Goal: Information Seeking & Learning: Learn about a topic

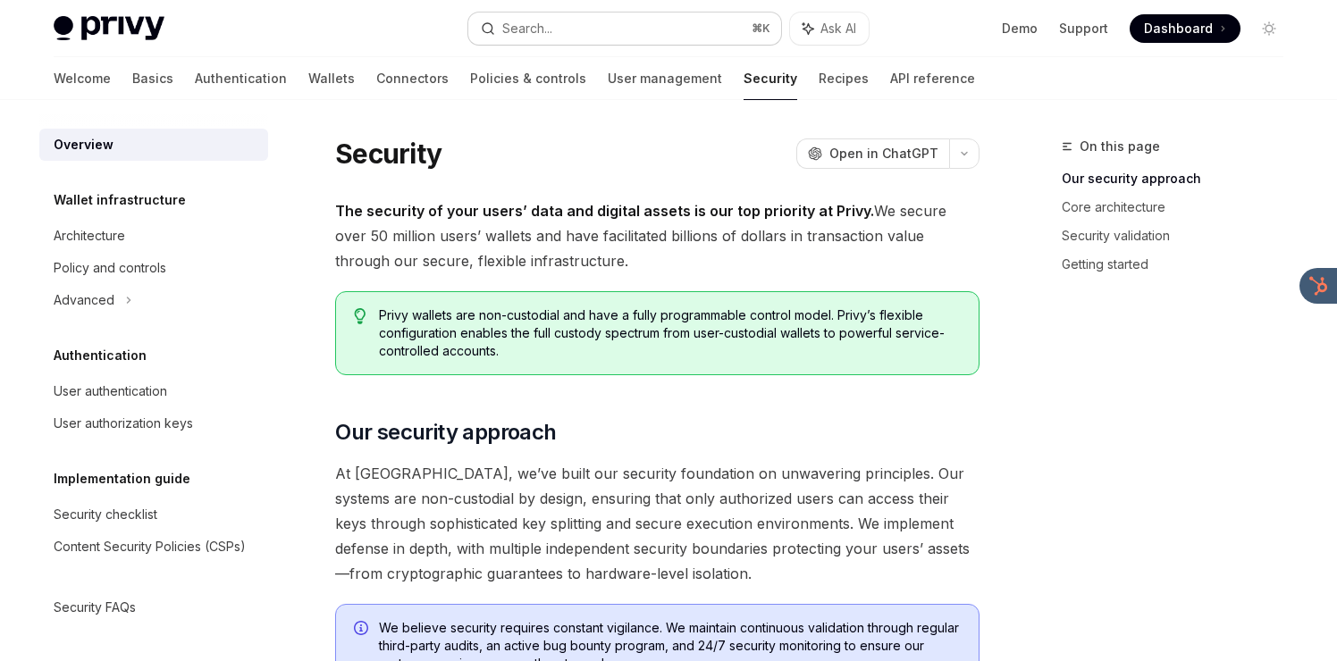
click at [647, 18] on button "Search... ⌘ K" at bounding box center [624, 29] width 313 height 32
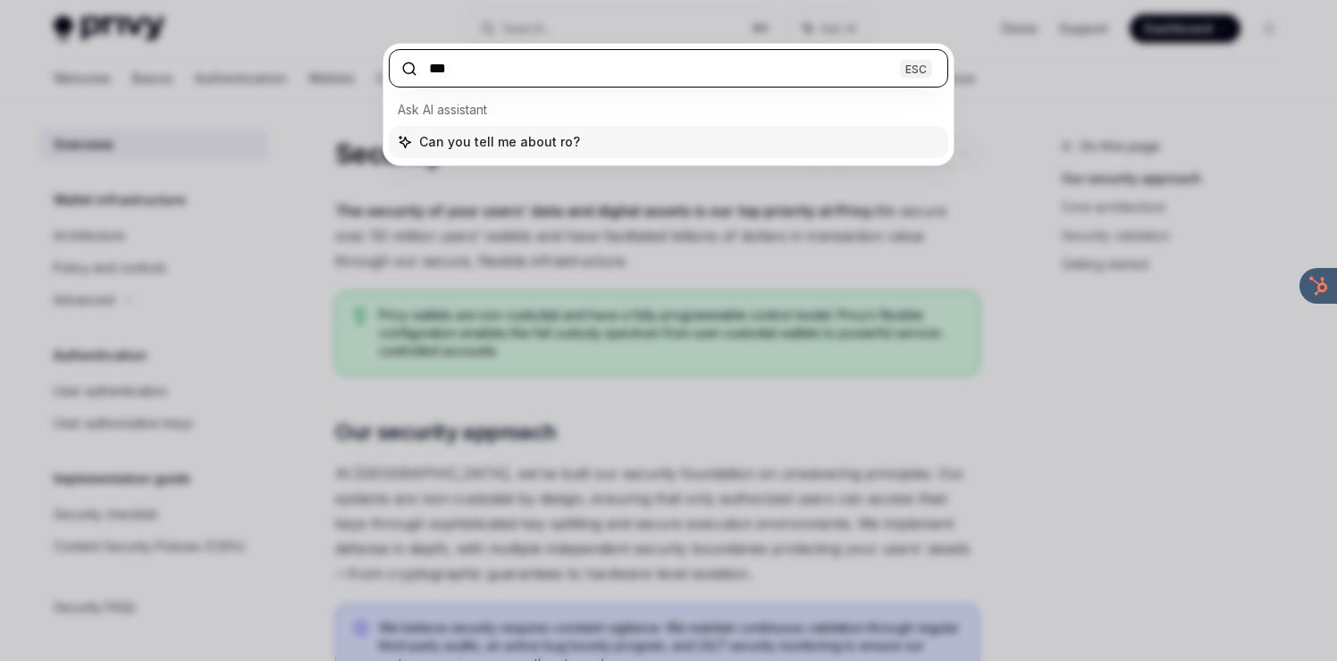
type input "****"
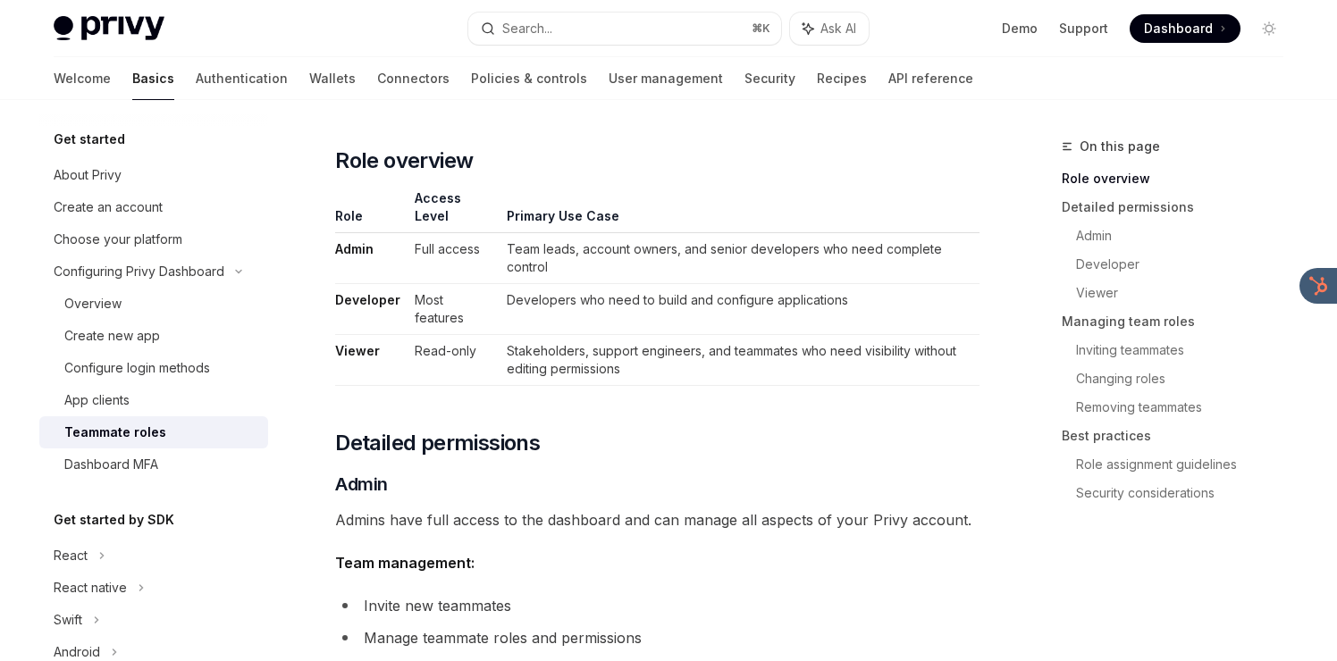
scroll to position [366, 0]
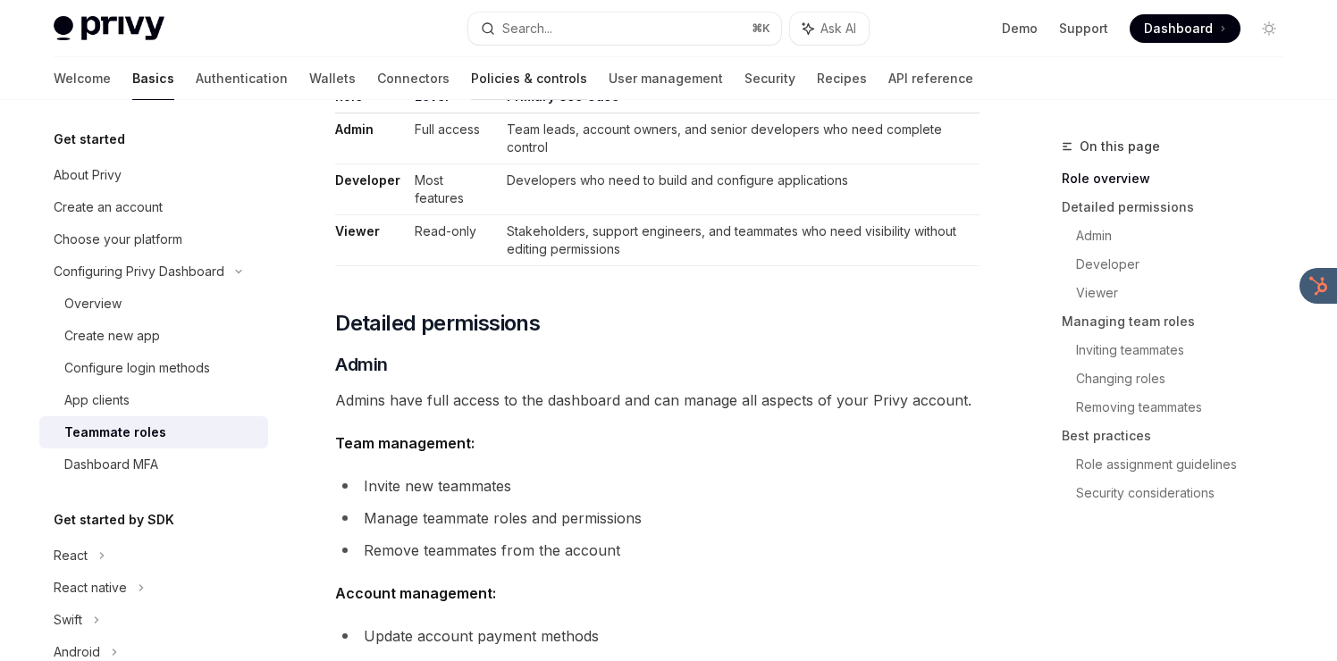
click at [471, 86] on link "Policies & controls" at bounding box center [529, 78] width 116 height 43
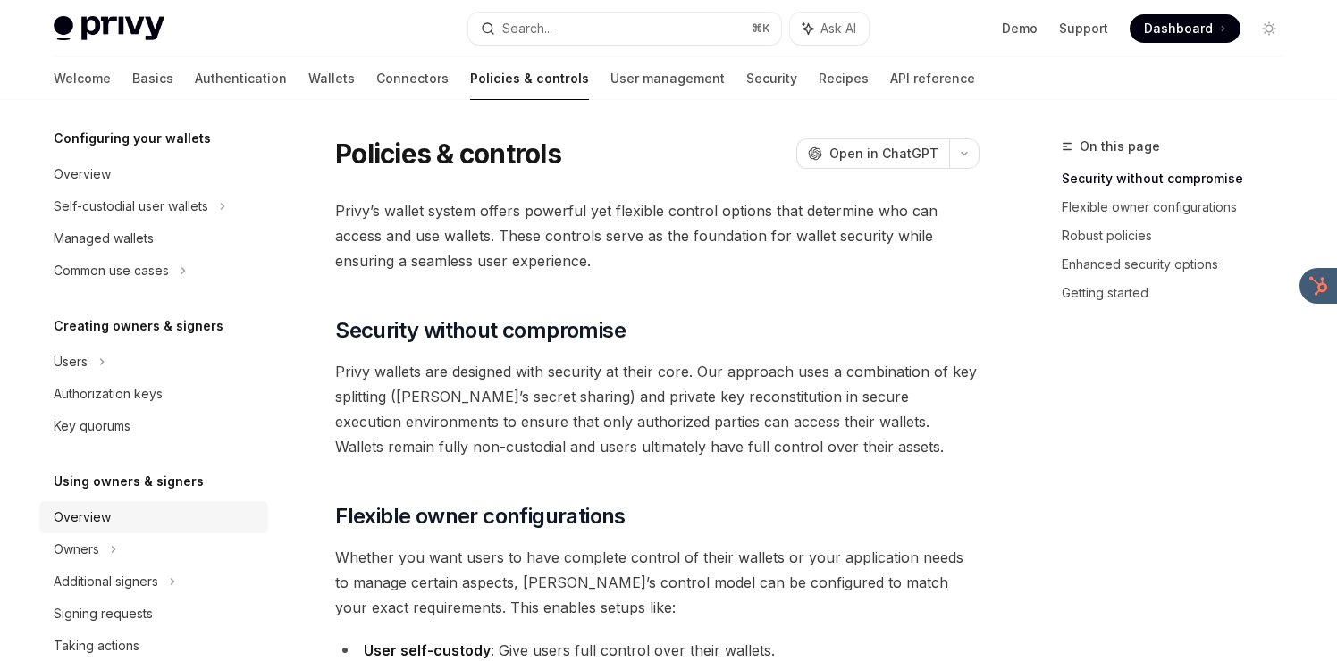
scroll to position [162, 0]
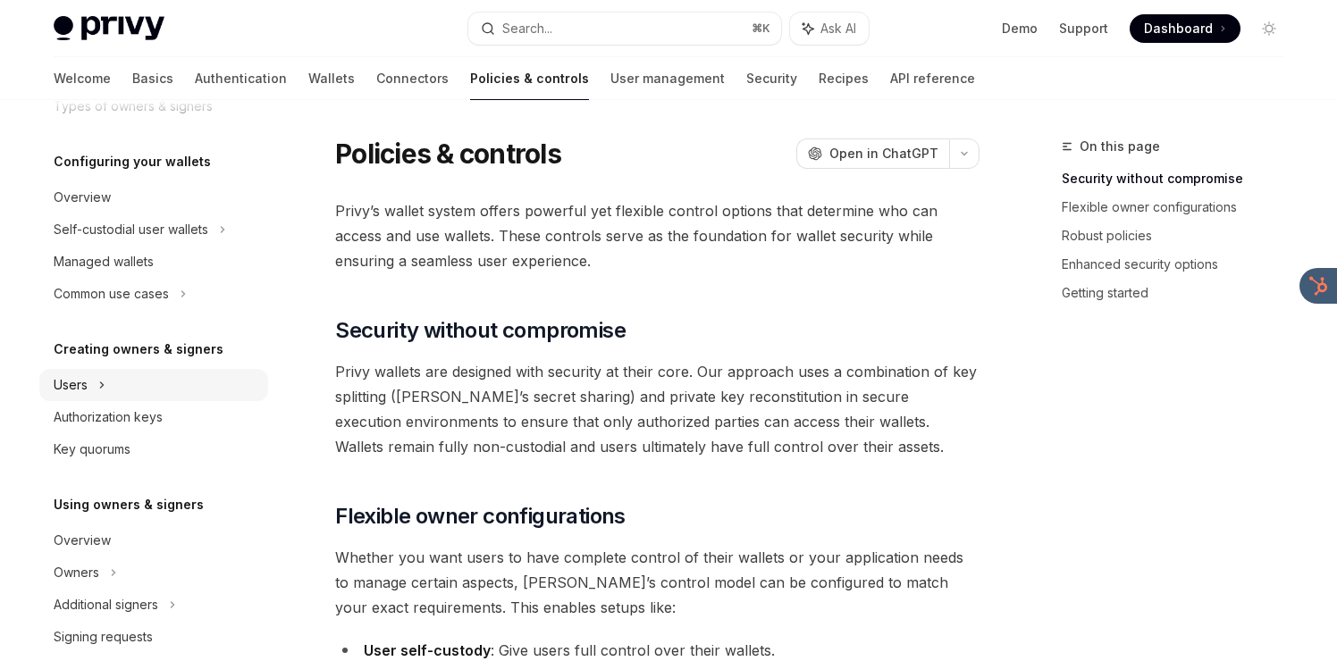
click at [137, 392] on div "Users" at bounding box center [153, 385] width 229 height 32
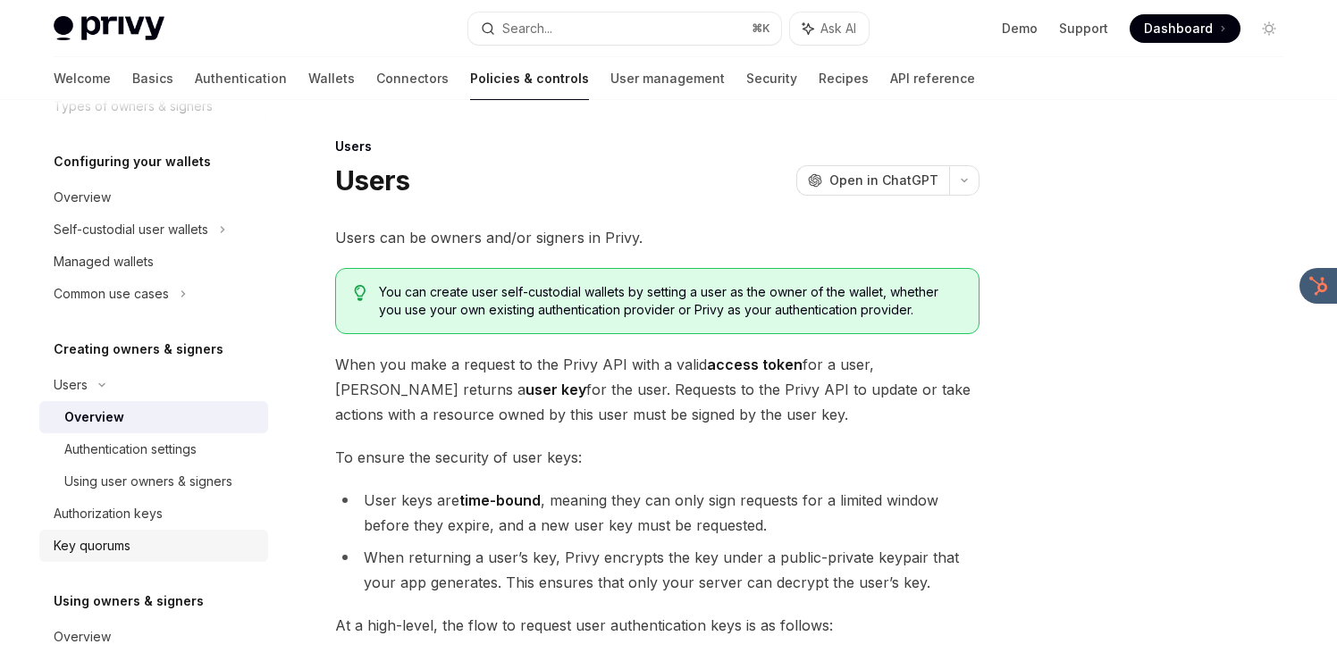
click at [130, 535] on div "Key quorums" at bounding box center [92, 545] width 77 height 21
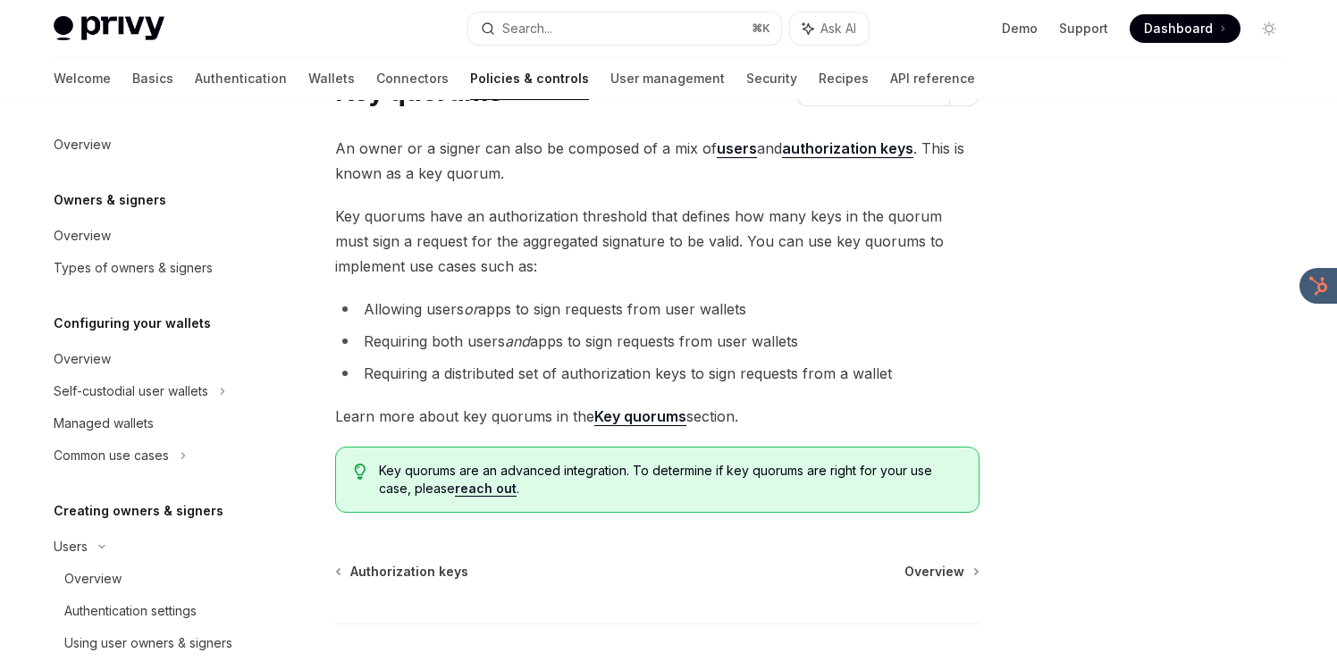
scroll to position [95, 0]
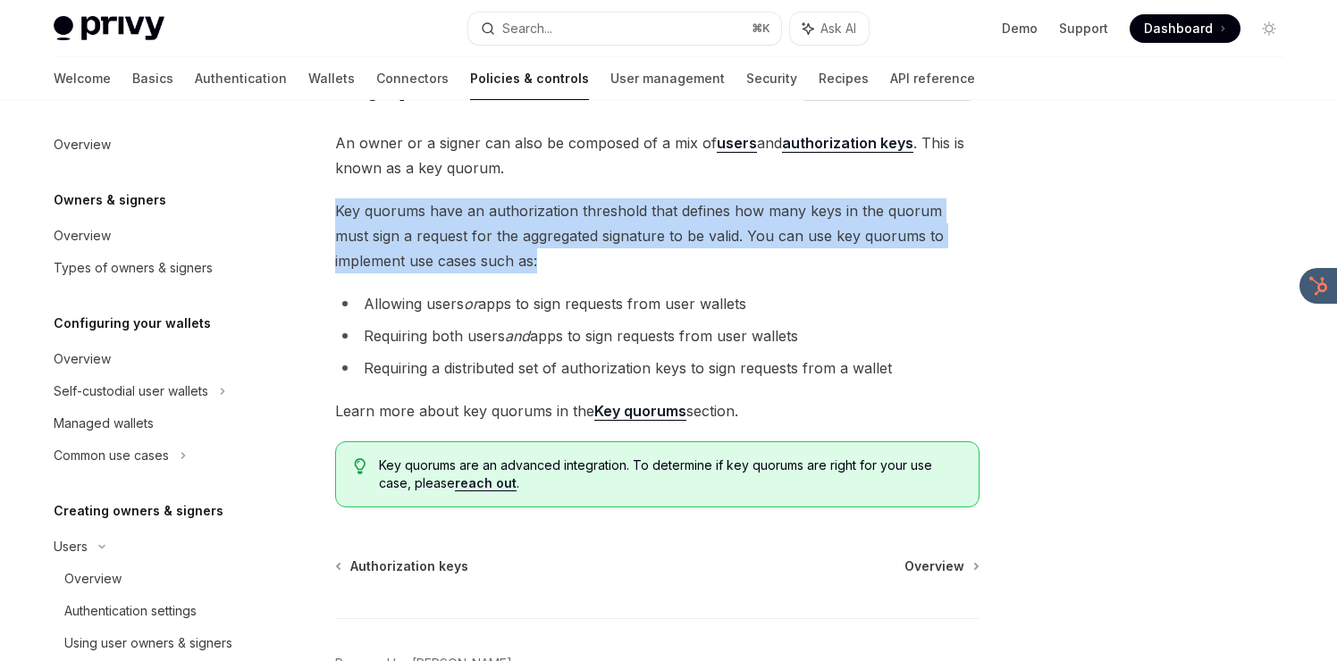
drag, startPoint x: 559, startPoint y: 262, endPoint x: 565, endPoint y: 181, distance: 80.6
click at [565, 181] on div "An owner or a signer can also be composed of a mix of users and authorization k…" at bounding box center [657, 318] width 644 height 377
click at [651, 413] on strong "Key quorums" at bounding box center [640, 411] width 92 height 18
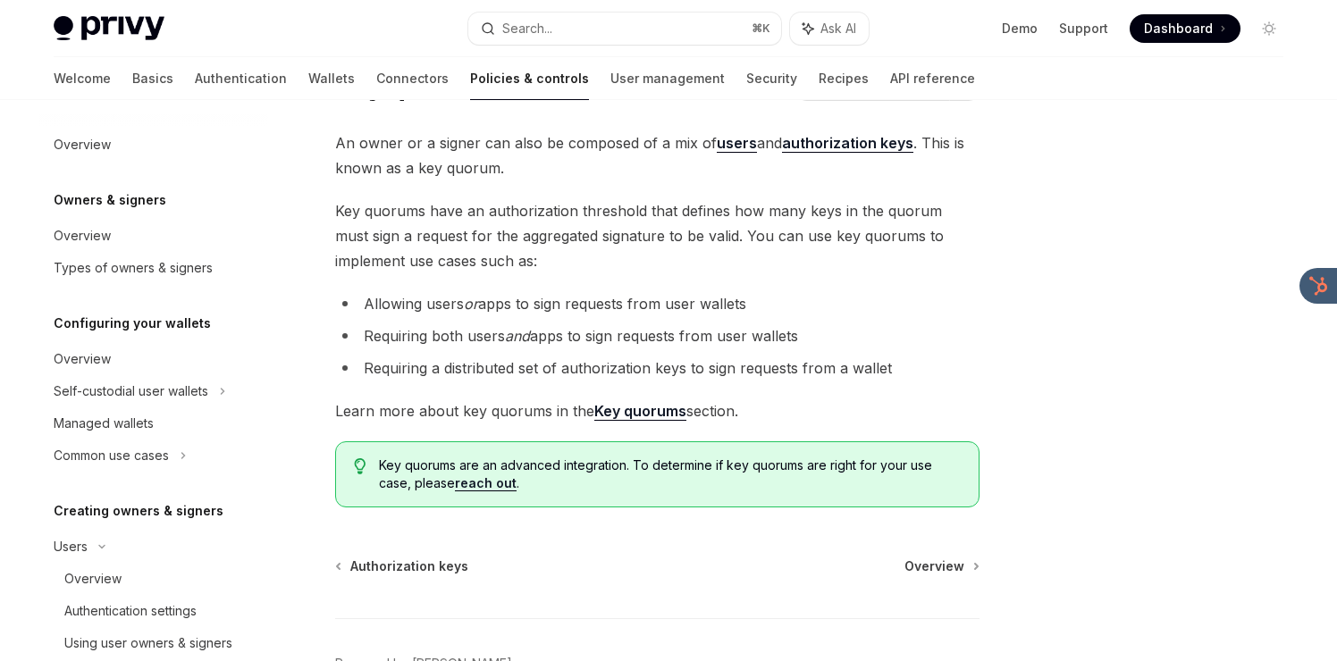
scroll to position [638, 0]
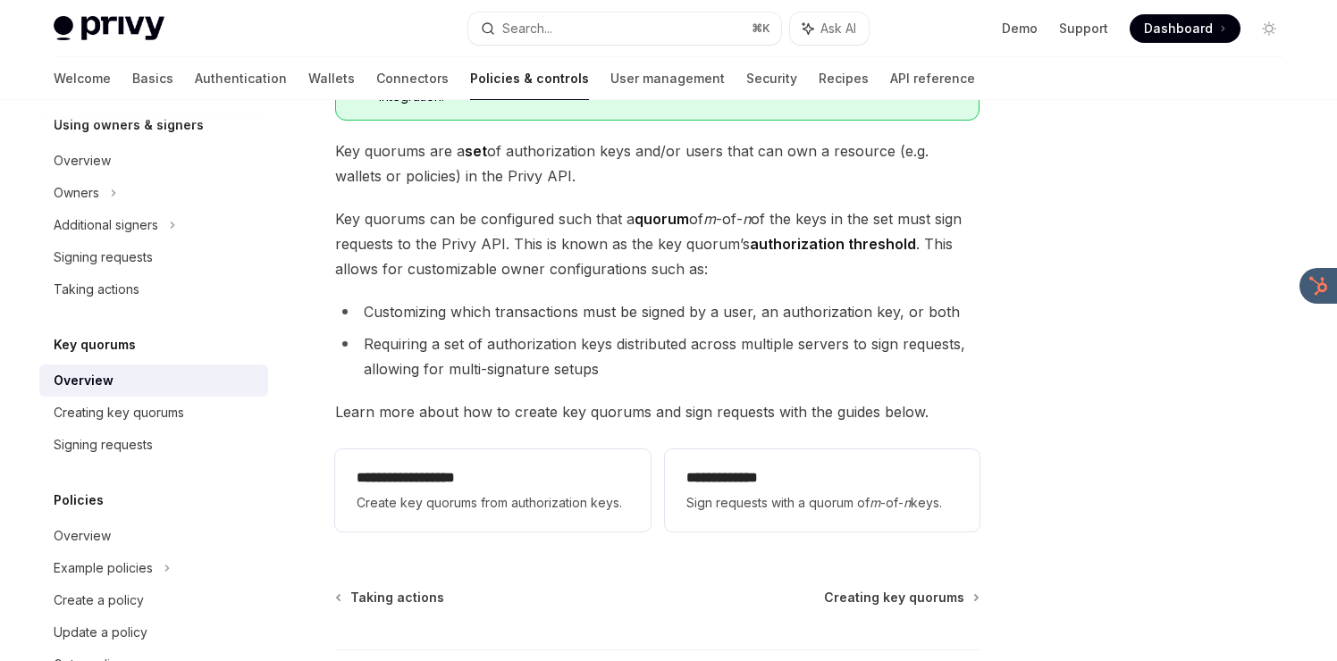
type textarea "*"
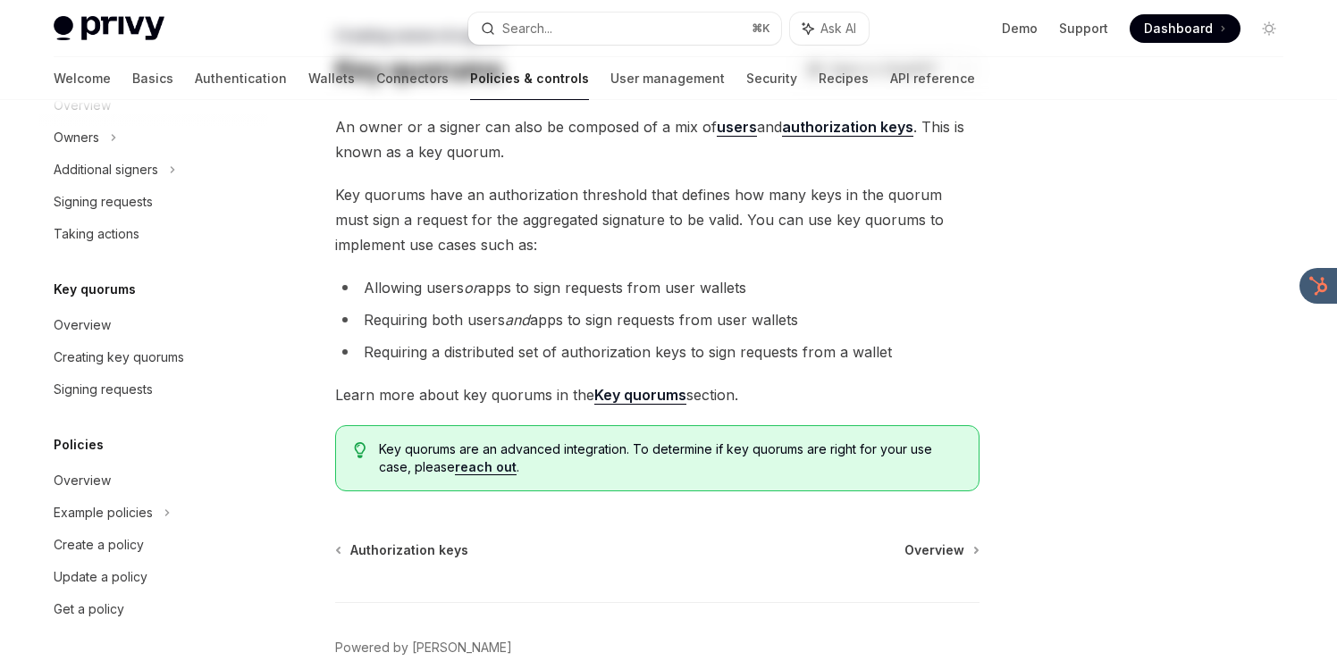
scroll to position [206, 0]
